Goal: Information Seeking & Learning: Compare options

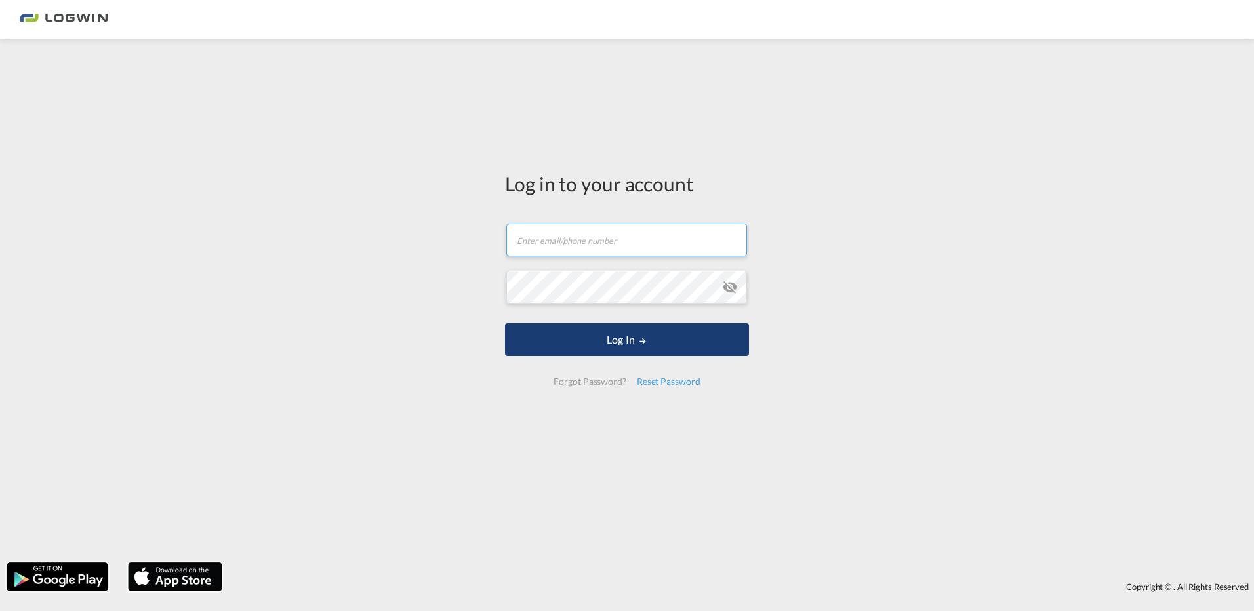
type input "[PERSON_NAME][EMAIL_ADDRESS][PERSON_NAME][DOMAIN_NAME]"
click at [585, 346] on button "Log In" at bounding box center [627, 339] width 244 height 33
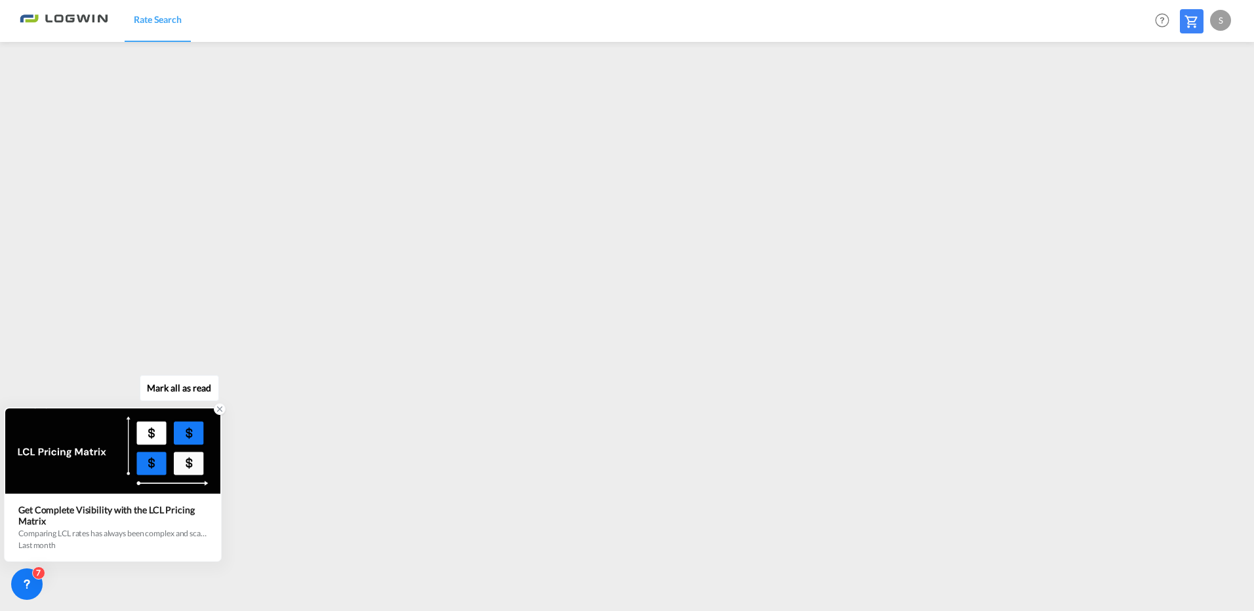
click at [222, 407] on icon at bounding box center [219, 409] width 9 height 9
